Goal: Task Accomplishment & Management: Manage account settings

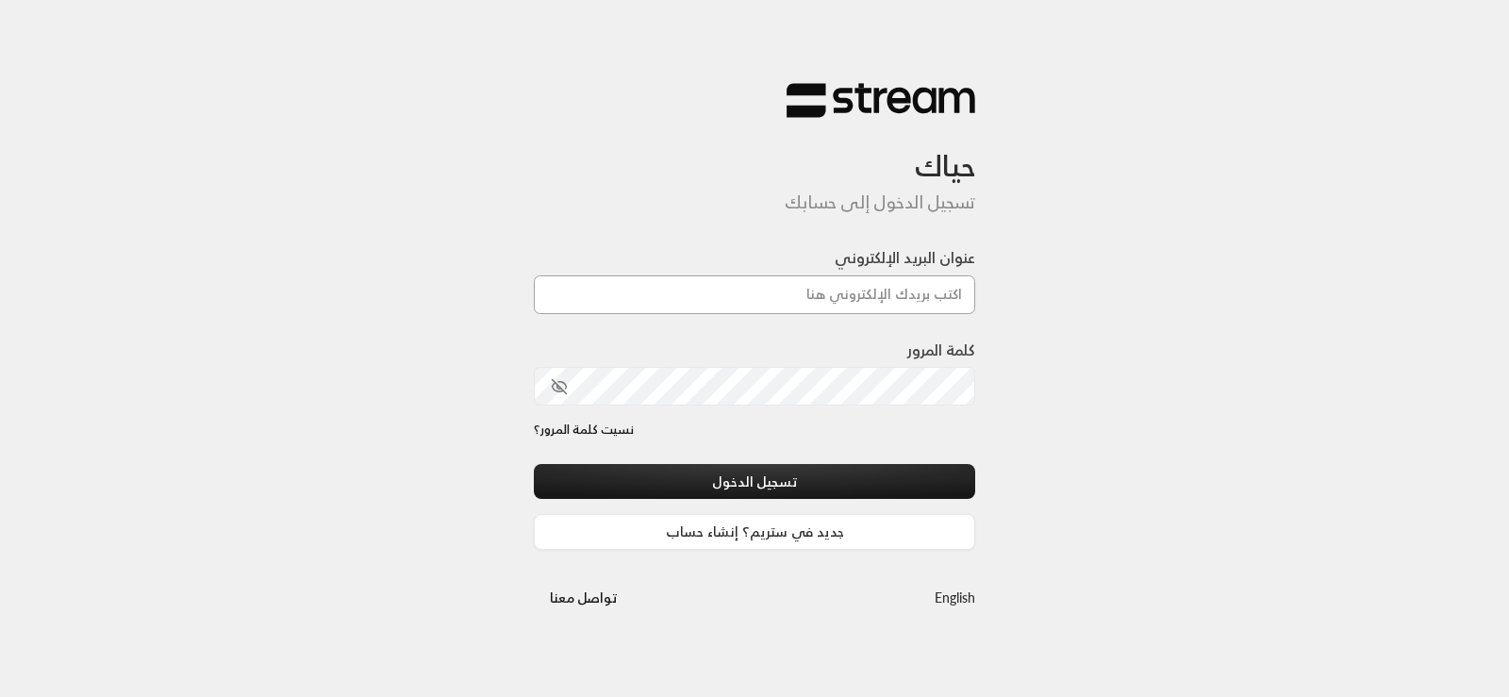
click at [762, 286] on input "عنوان البريد الإلكتروني" at bounding box center [754, 294] width 441 height 39
type input "[PERSON_NAME][EMAIL_ADDRESS][DOMAIN_NAME]"
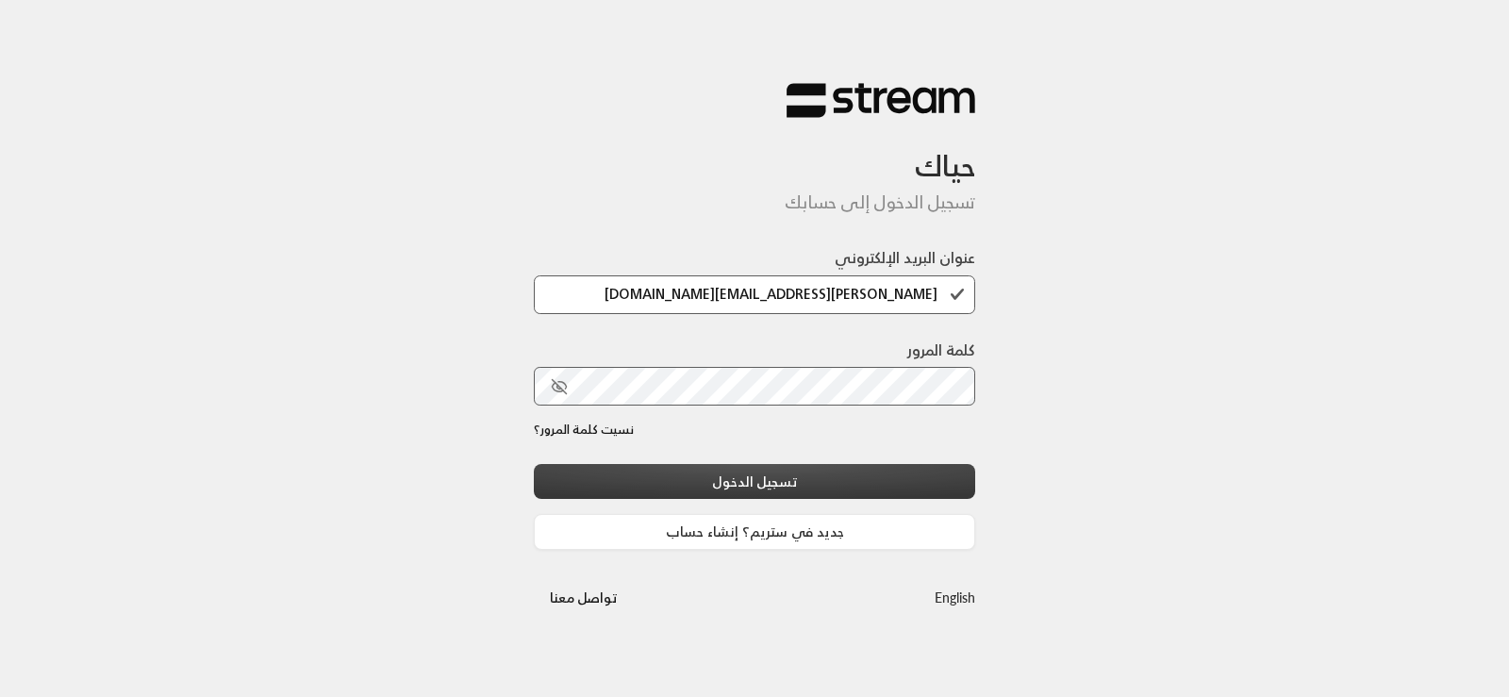
click at [762, 472] on button "تسجيل الدخول" at bounding box center [754, 481] width 441 height 35
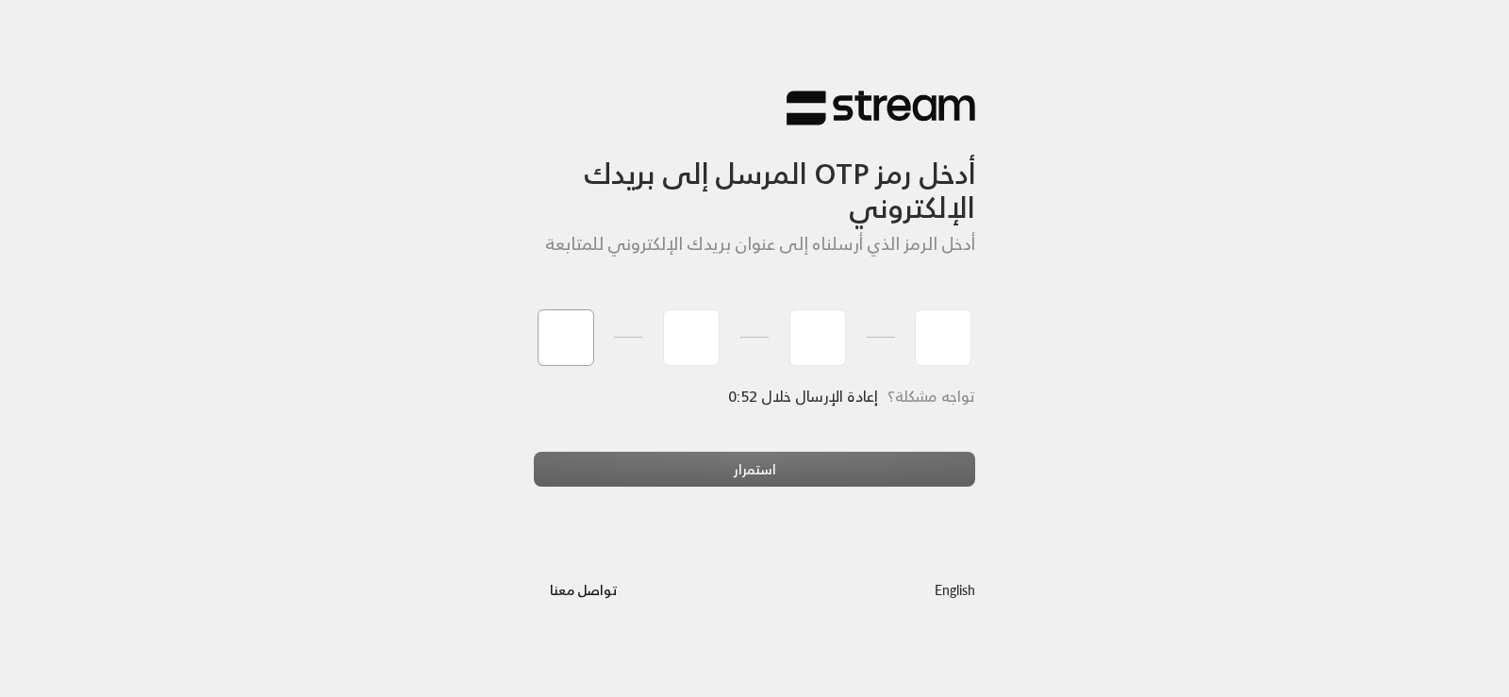
type input "6"
type input "7"
type input "1"
type input "6"
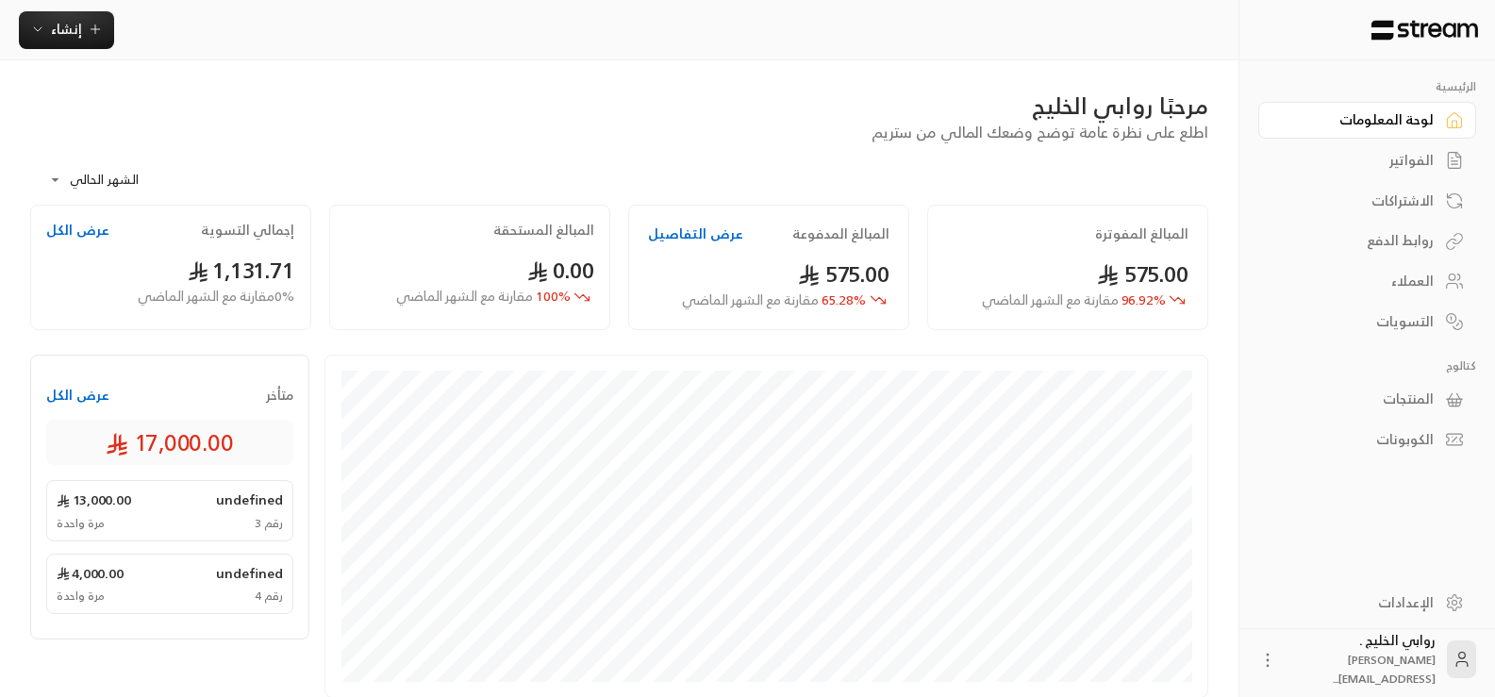
click at [1408, 154] on div "الفواتير" at bounding box center [1358, 160] width 152 height 19
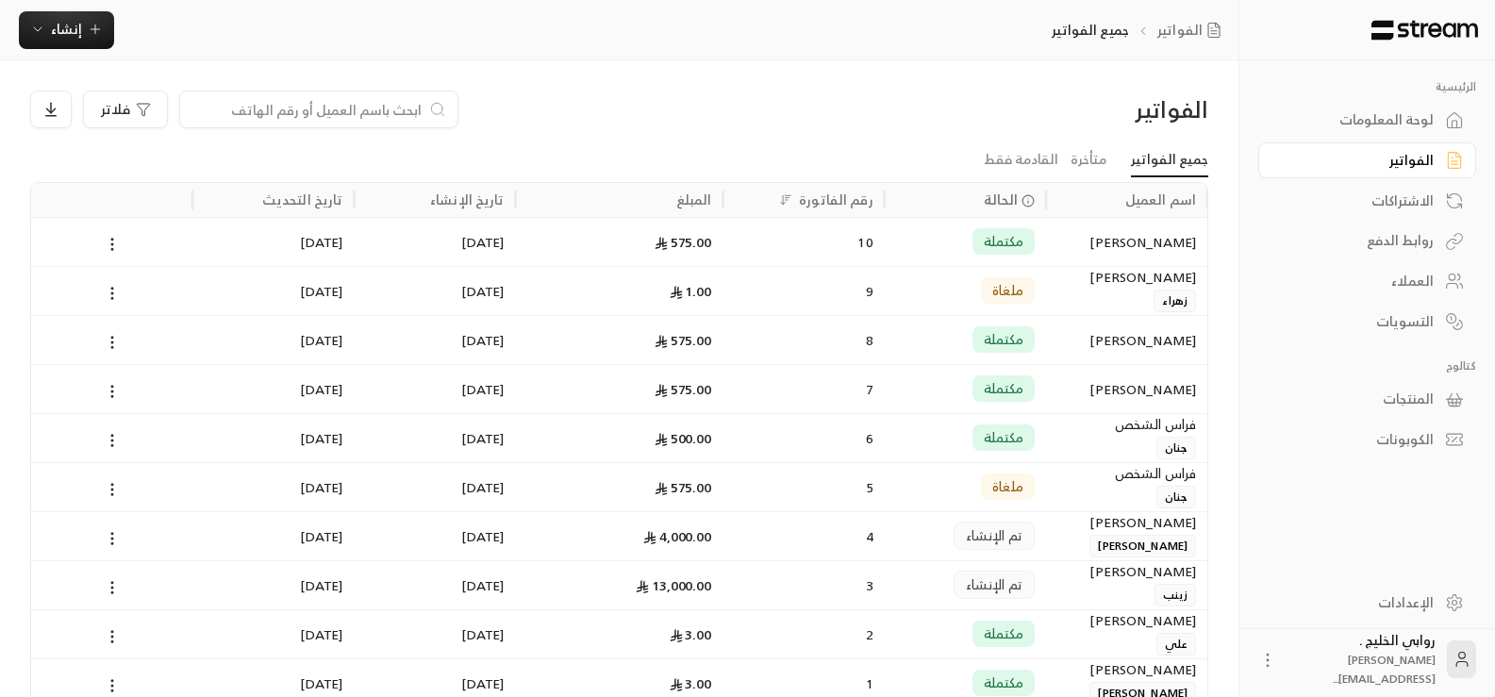
click at [1119, 244] on div "[PERSON_NAME]" at bounding box center [1126, 242] width 139 height 48
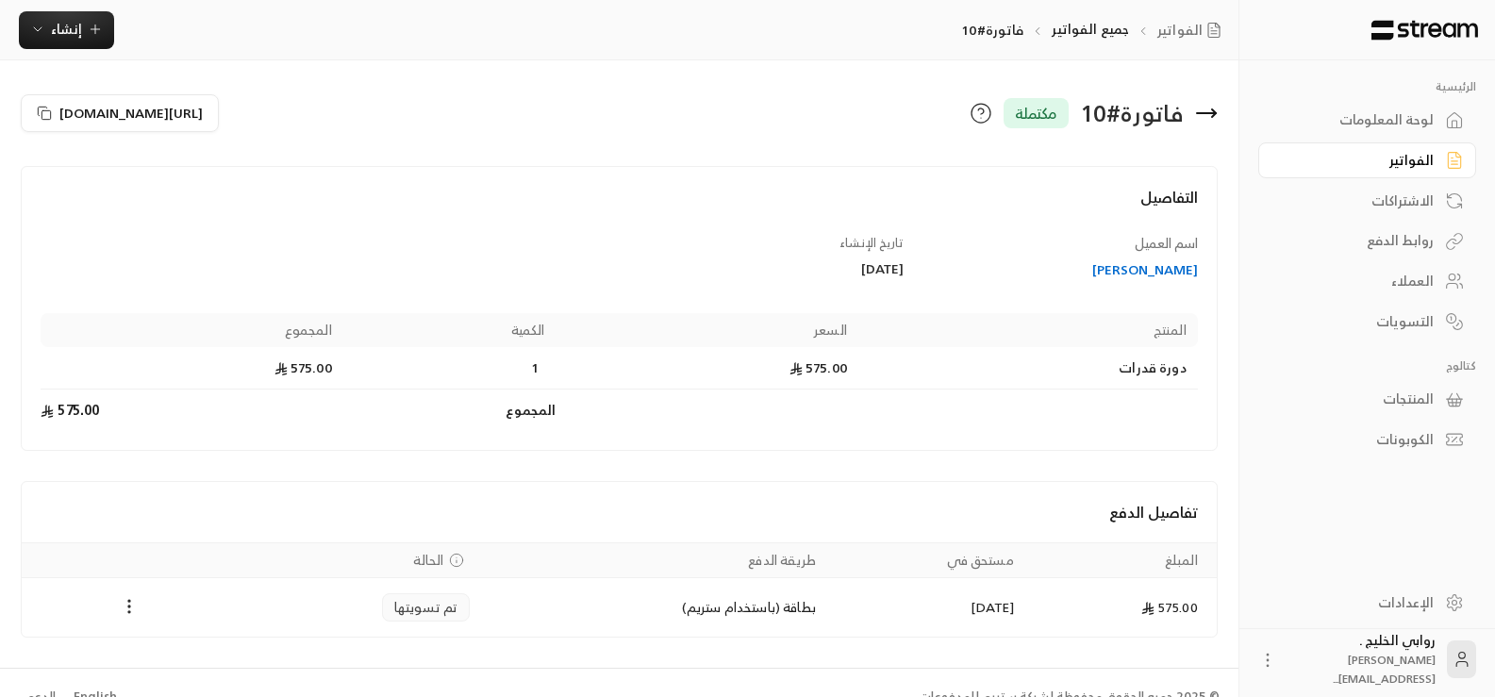
click at [1401, 114] on div "لوحة المعلومات" at bounding box center [1358, 119] width 152 height 19
